Goal: Information Seeking & Learning: Learn about a topic

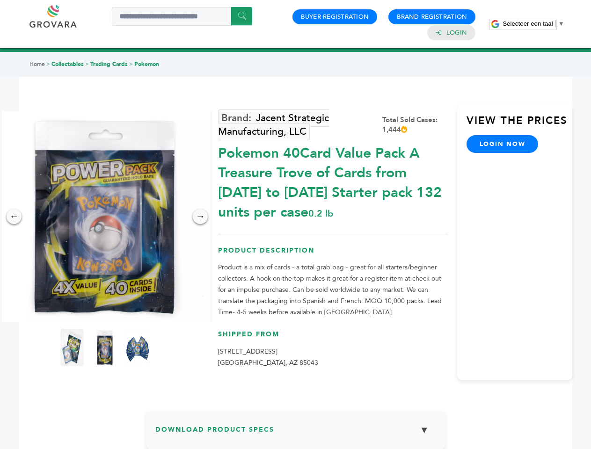
click at [533, 23] on span "Selecteer een taal" at bounding box center [528, 23] width 50 height 7
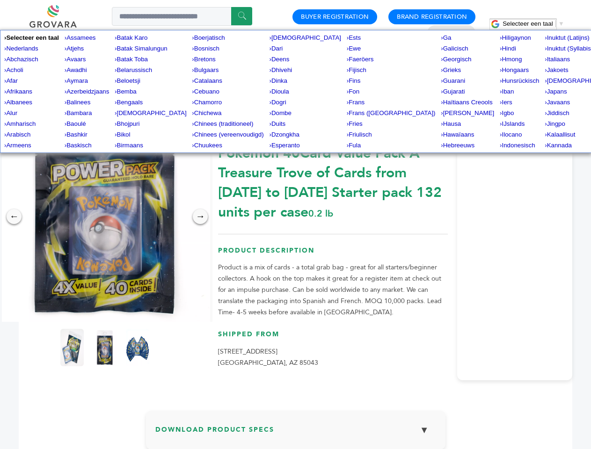
click at [105, 217] on img at bounding box center [105, 216] width 211 height 211
click at [0, 0] on div "×" at bounding box center [0, 0] width 0 height 0
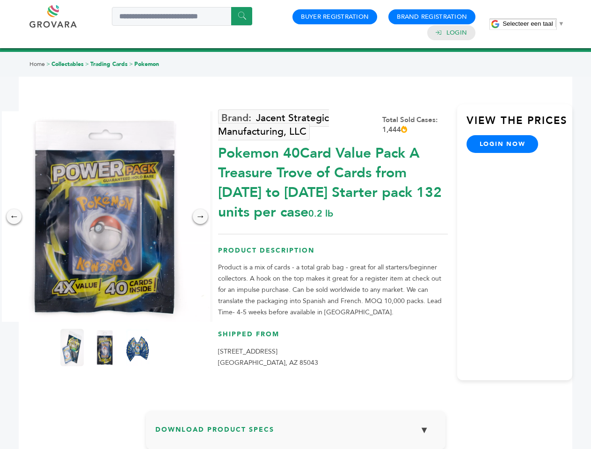
click at [200, 217] on div "→" at bounding box center [200, 216] width 15 height 15
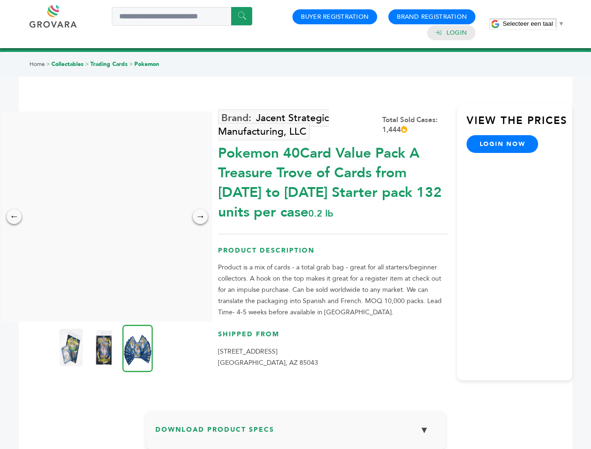
click at [72, 348] on img at bounding box center [70, 347] width 23 height 37
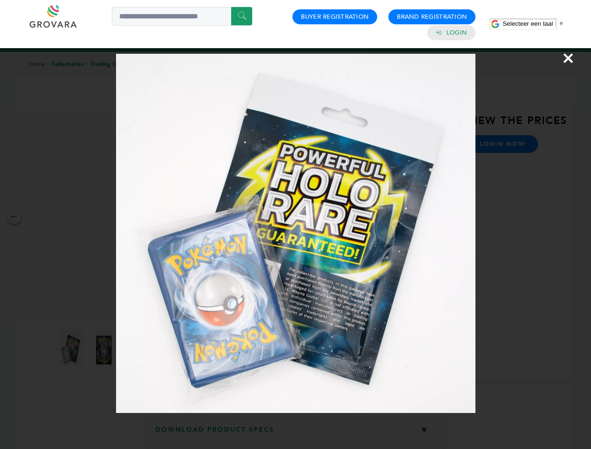
click at [105, 348] on div "×" at bounding box center [295, 224] width 591 height 449
click at [138, 348] on img at bounding box center [138, 348] width 30 height 47
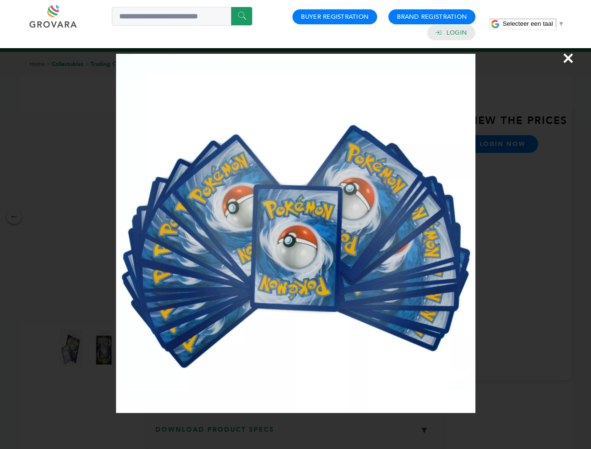
click at [296, 434] on div "×" at bounding box center [295, 224] width 591 height 449
